Goal: Navigation & Orientation: Understand site structure

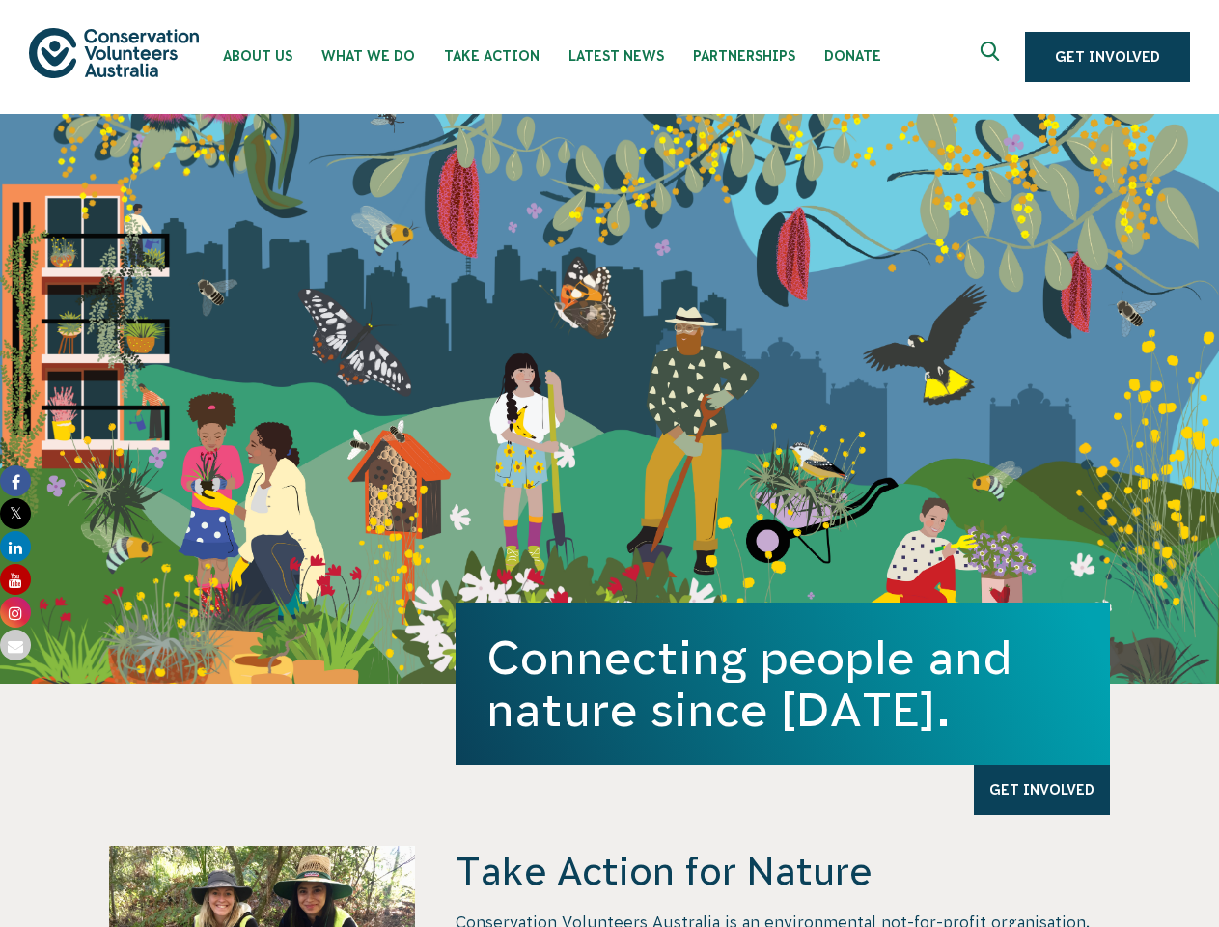
click at [609, 463] on div "Connecting people and nature since [DATE]. Get Involved" at bounding box center [609, 399] width 1219 height 570
click at [995, 57] on icon "Expand search box" at bounding box center [993, 56] width 24 height 29
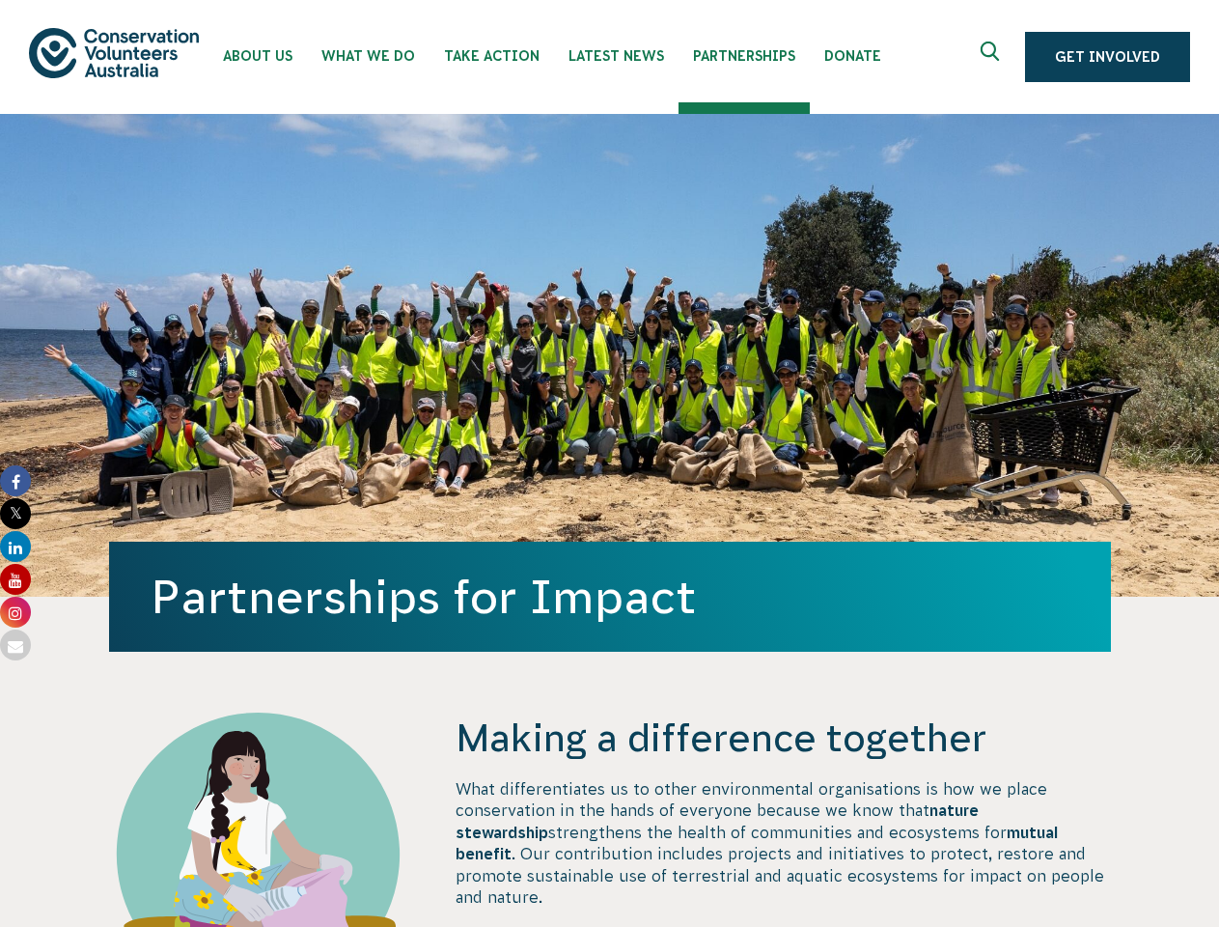
click at [609, 463] on div "Partnerships for Impact" at bounding box center [610, 355] width 1002 height 483
click at [995, 57] on icon "Expand search box" at bounding box center [993, 56] width 24 height 29
